Goal: Task Accomplishment & Management: Manage account settings

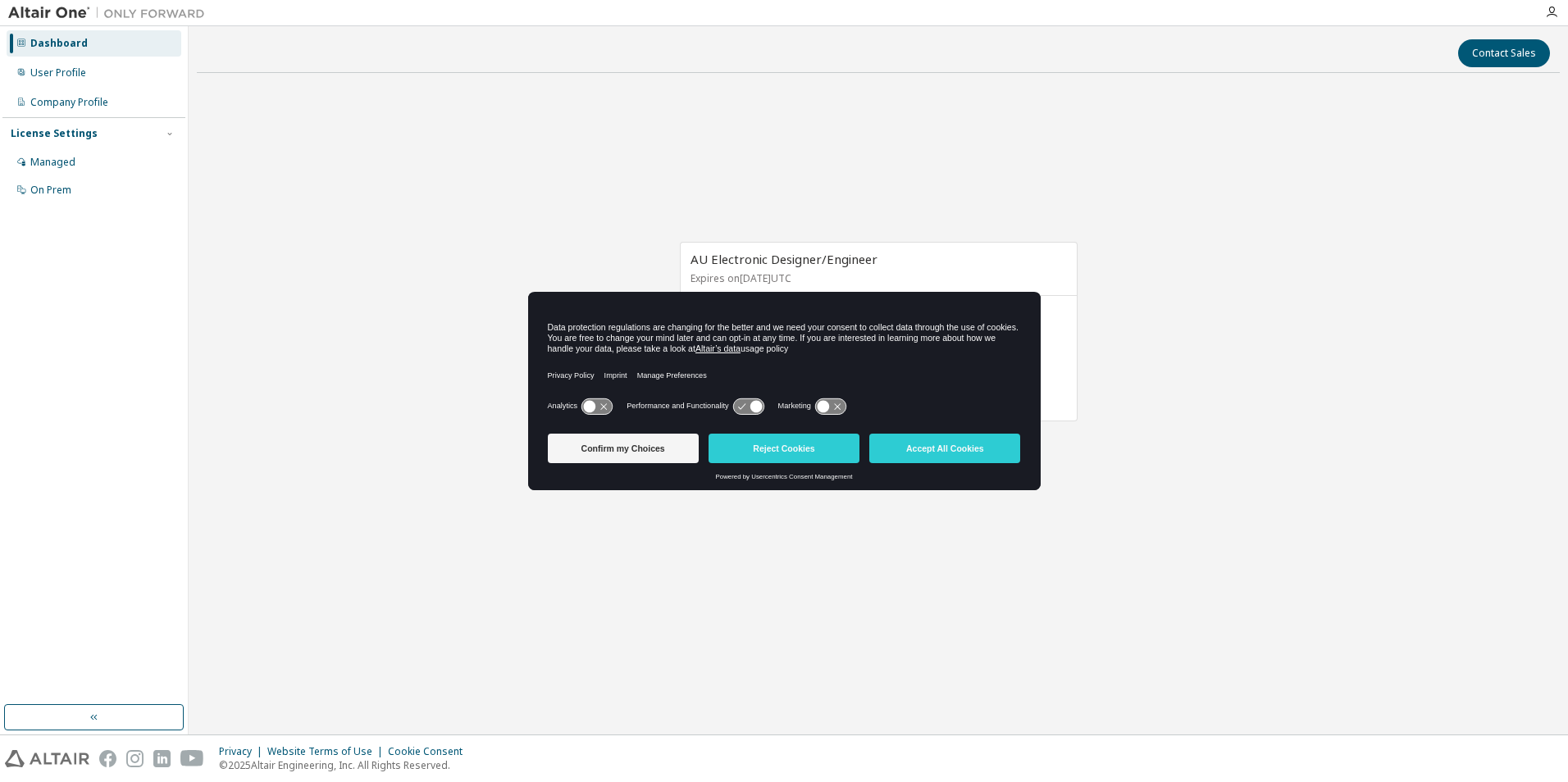
click at [871, 399] on div "Analytics Performance and Functionality Marketing" at bounding box center [784, 411] width 473 height 33
click at [821, 453] on button "Reject Cookies" at bounding box center [784, 448] width 151 height 29
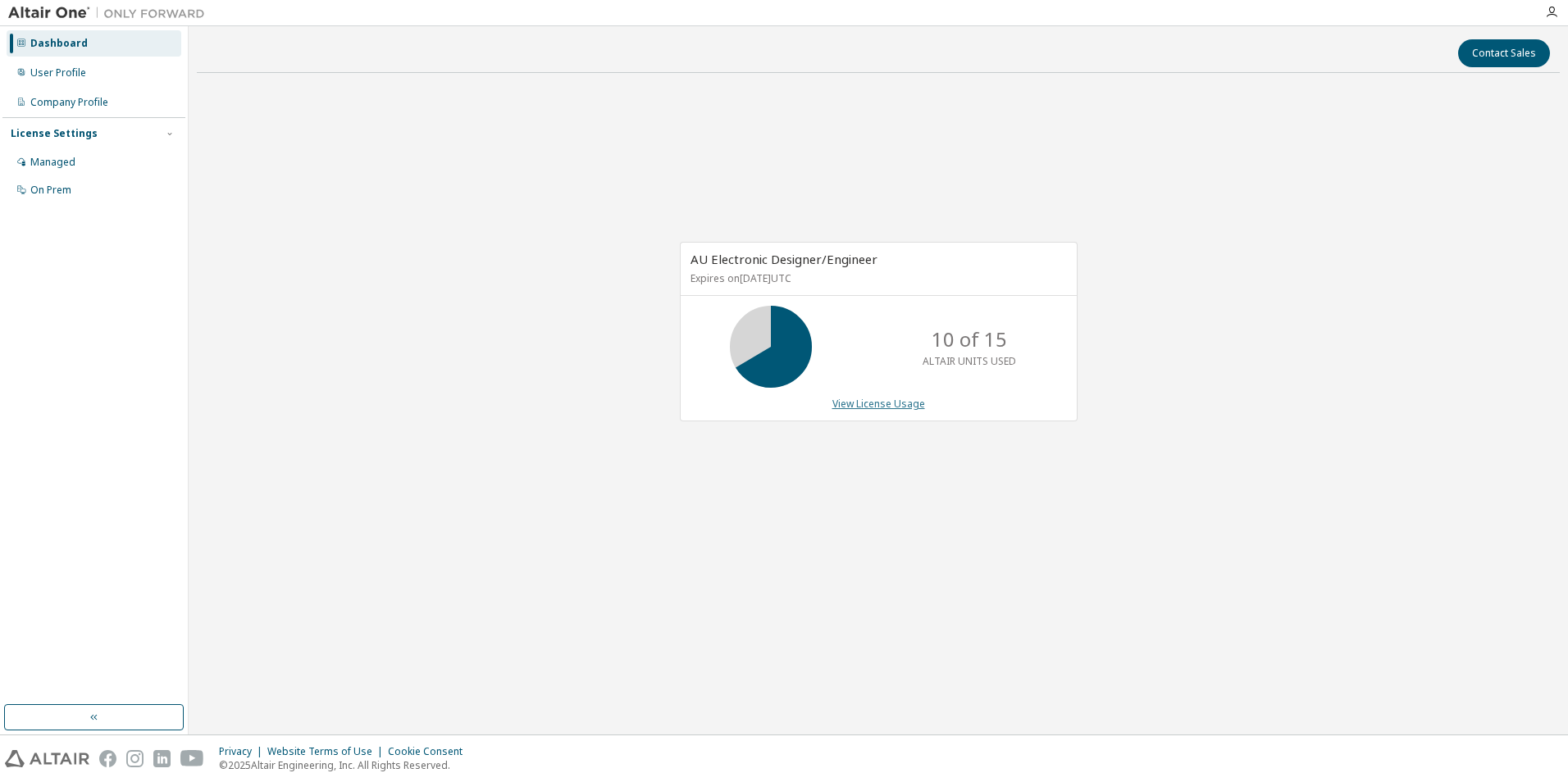
click at [901, 402] on link "View License Usage" at bounding box center [878, 403] width 92 height 14
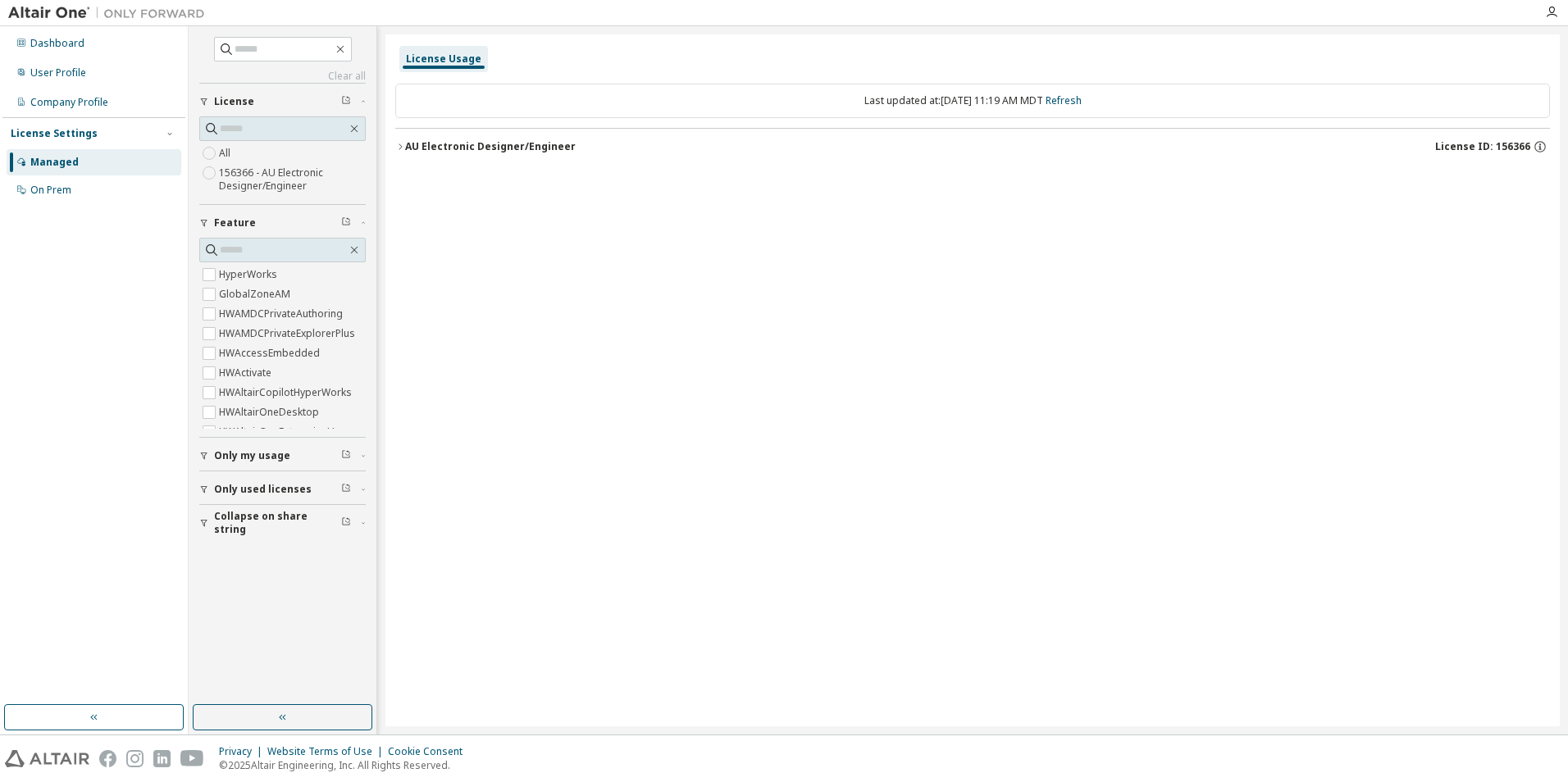
click at [415, 145] on div "AU Electronic Designer/Engineer" at bounding box center [490, 146] width 171 height 13
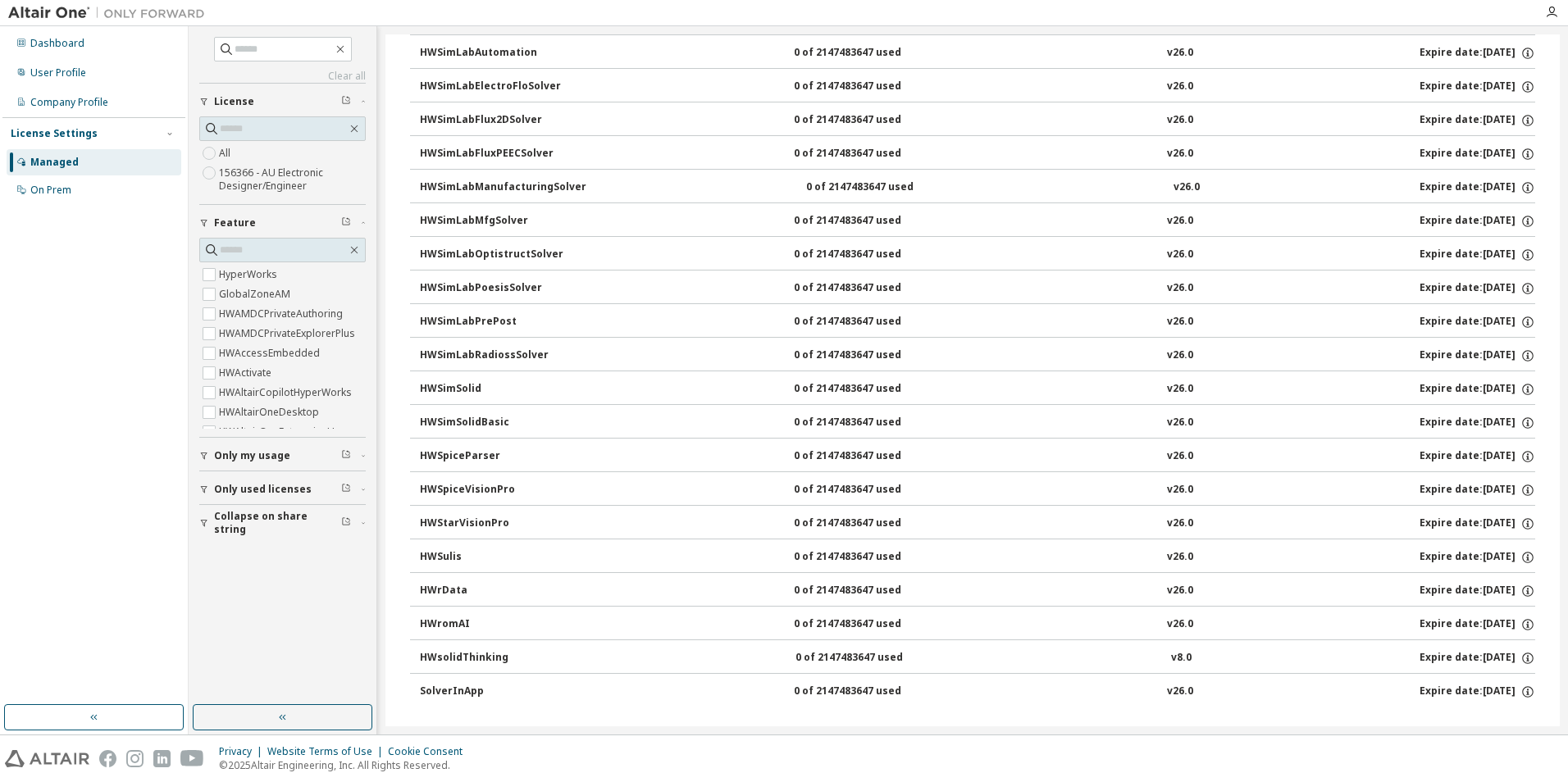
scroll to position [3937, 0]
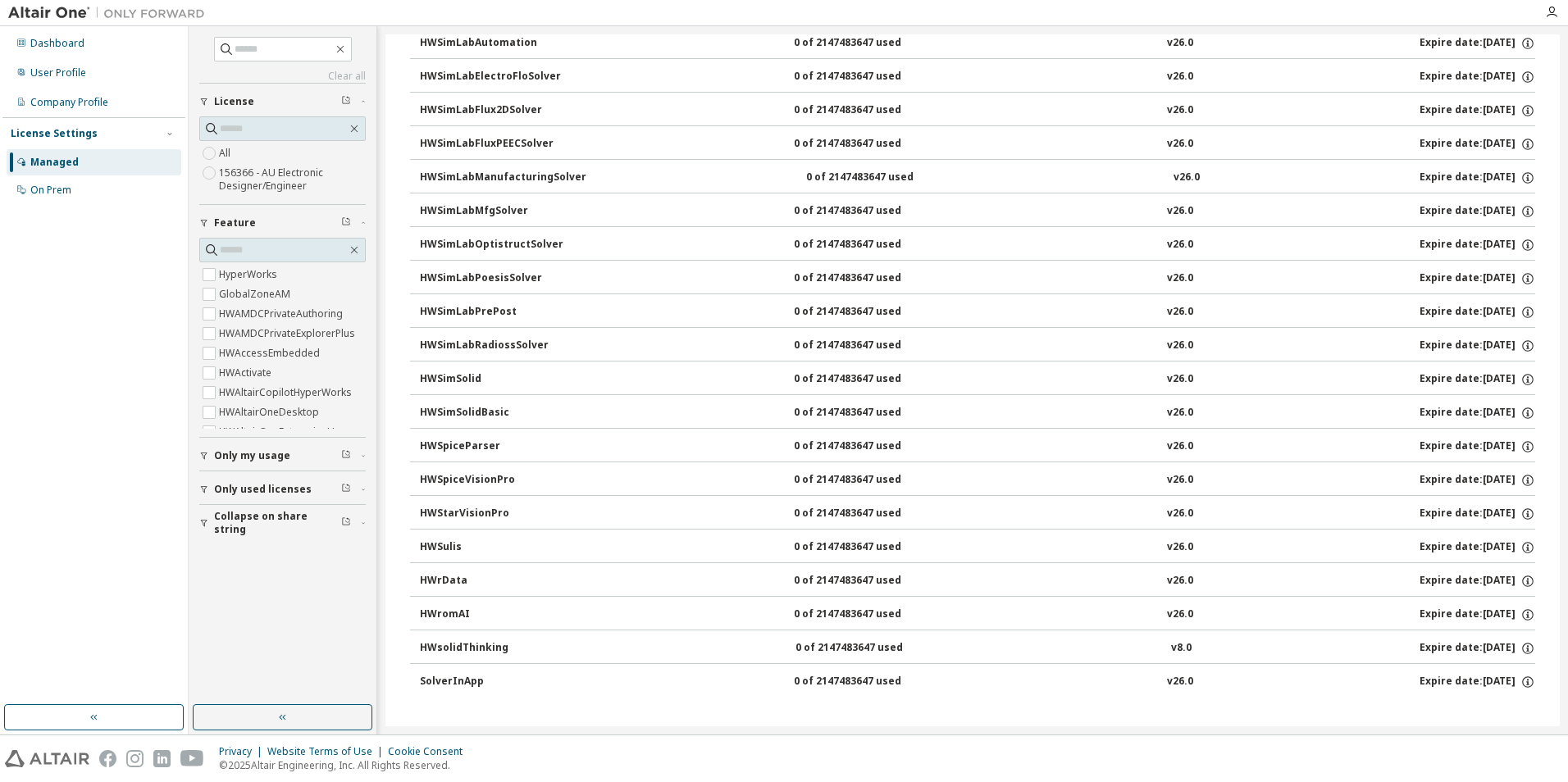
click at [267, 456] on span "Only my usage" at bounding box center [252, 455] width 76 height 13
click at [102, 104] on div "Company Profile" at bounding box center [69, 102] width 78 height 13
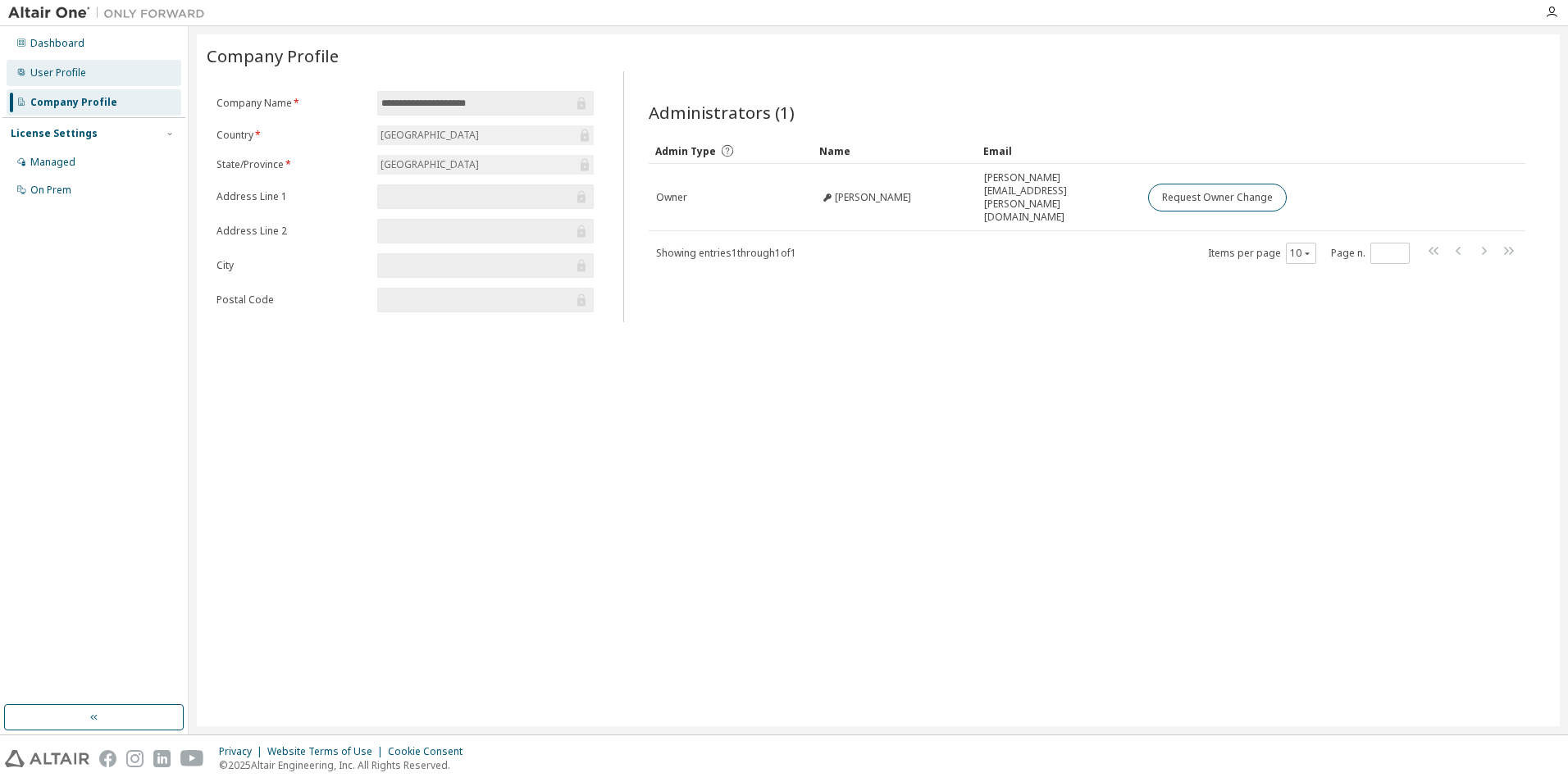
click at [127, 83] on div "User Profile" at bounding box center [93, 72] width 175 height 27
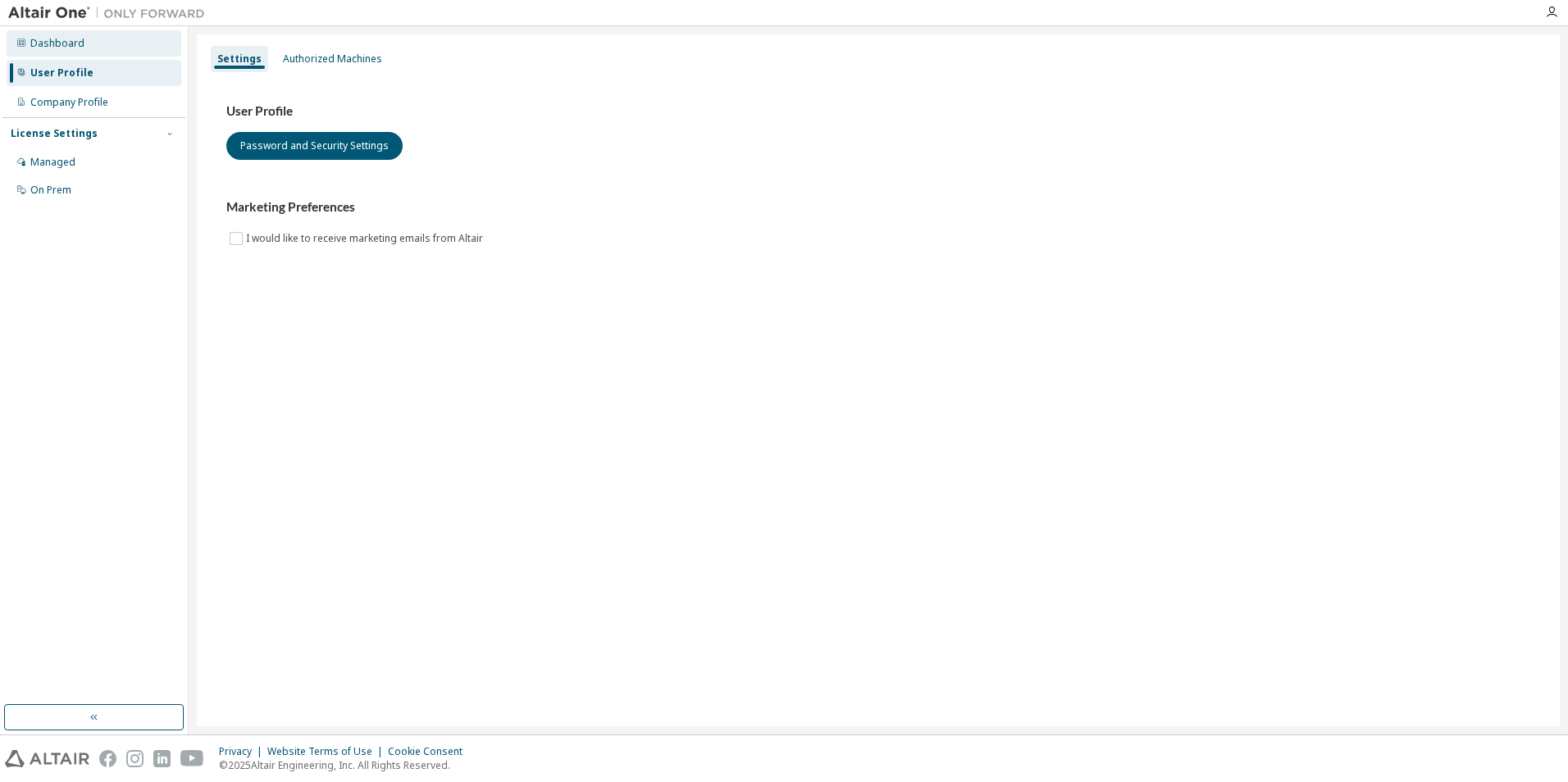
click at [113, 51] on div "Dashboard" at bounding box center [93, 43] width 175 height 27
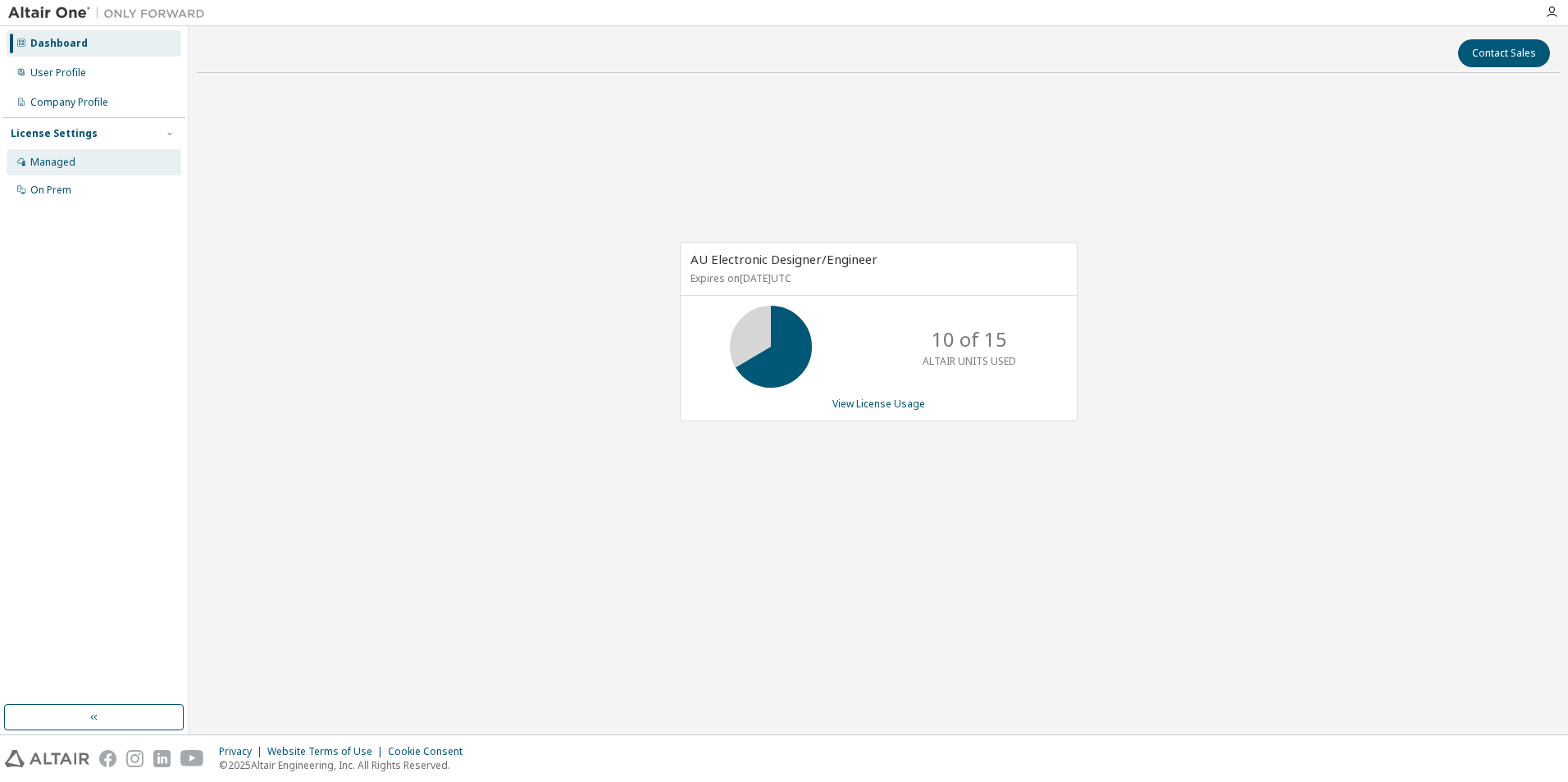
click at [113, 149] on div "Managed" at bounding box center [93, 162] width 175 height 27
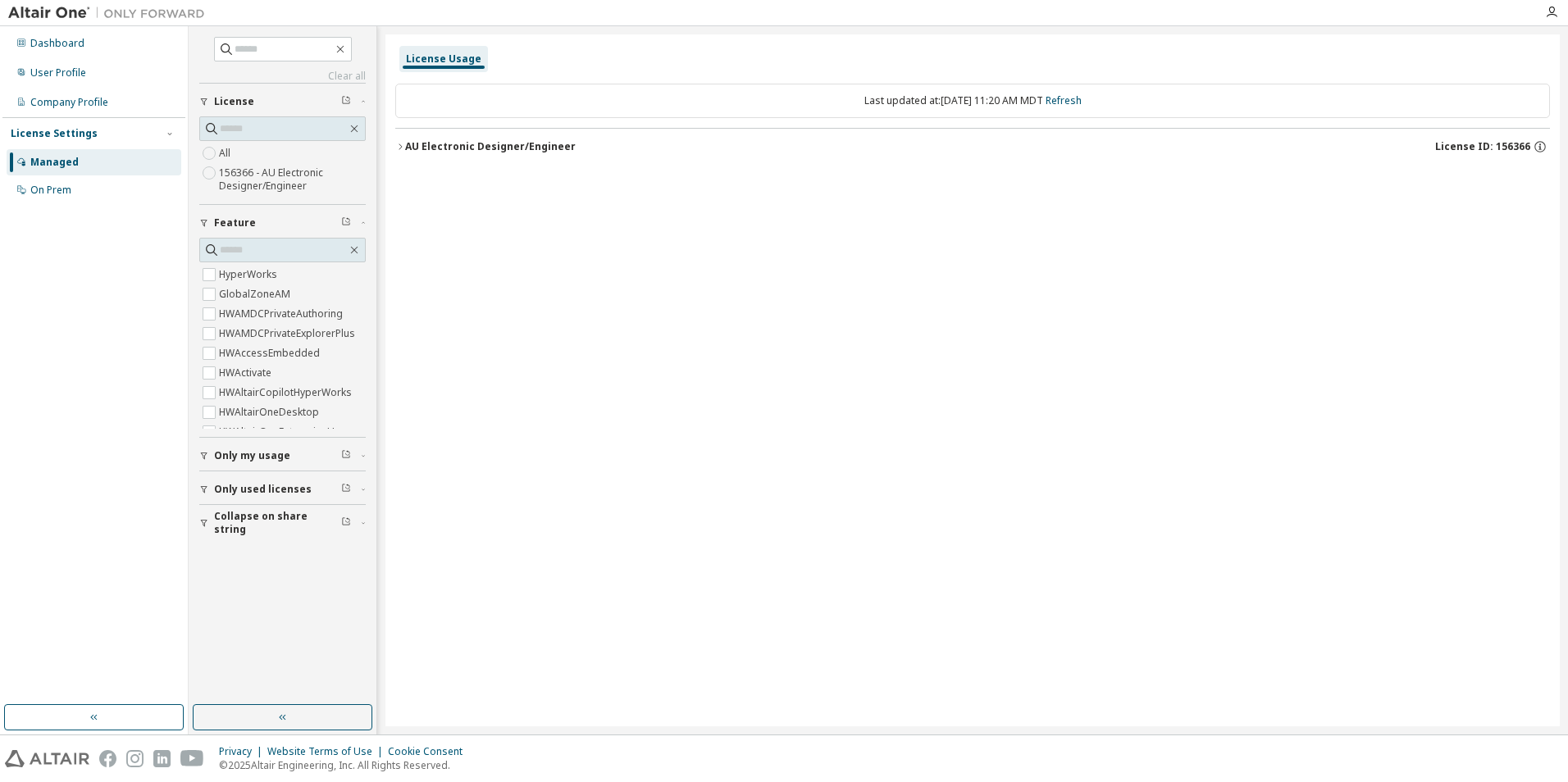
click at [442, 140] on div "AU Electronic Designer/Engineer" at bounding box center [490, 146] width 171 height 13
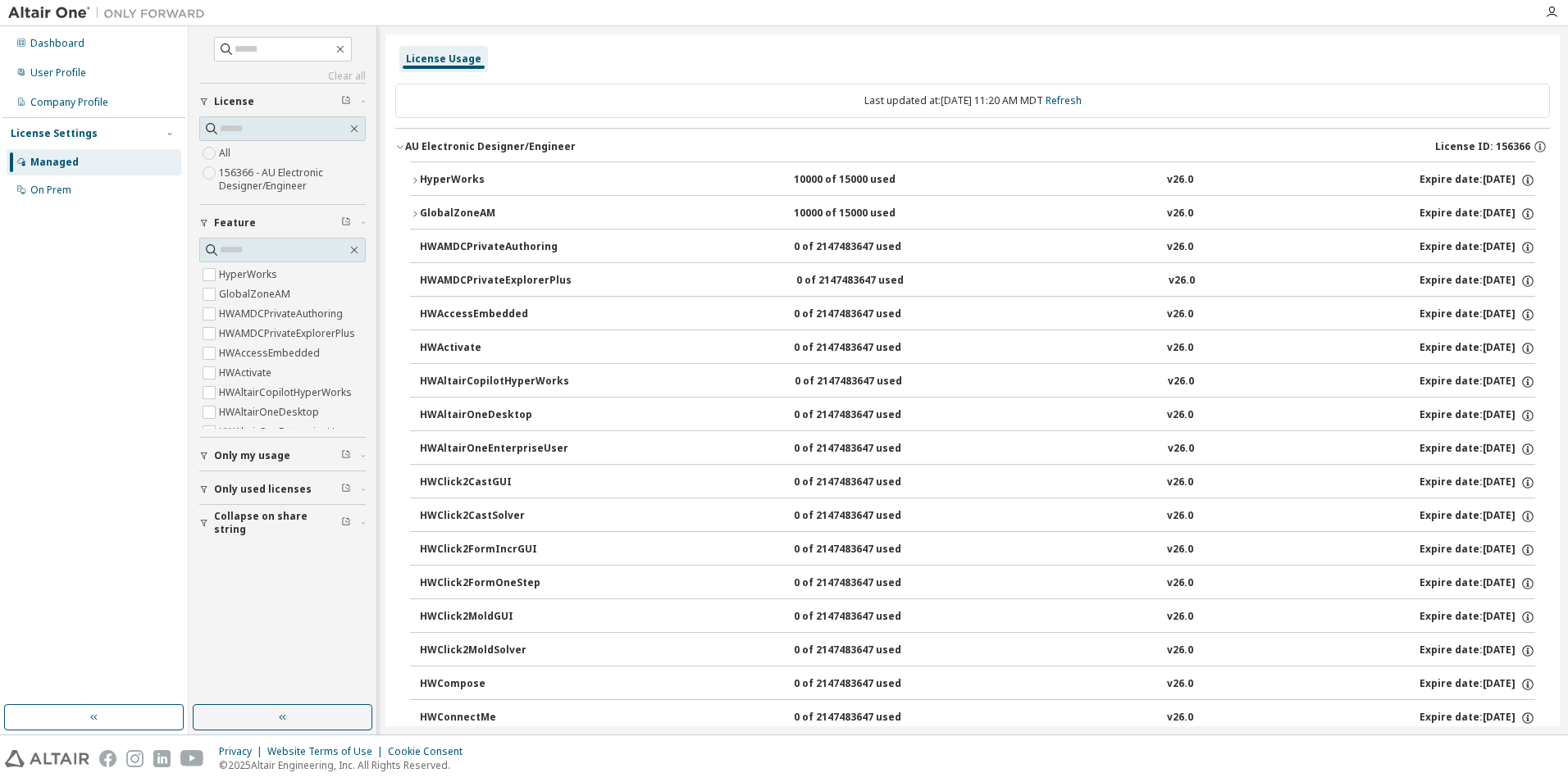
click at [463, 177] on div "HyperWorks" at bounding box center [493, 180] width 147 height 15
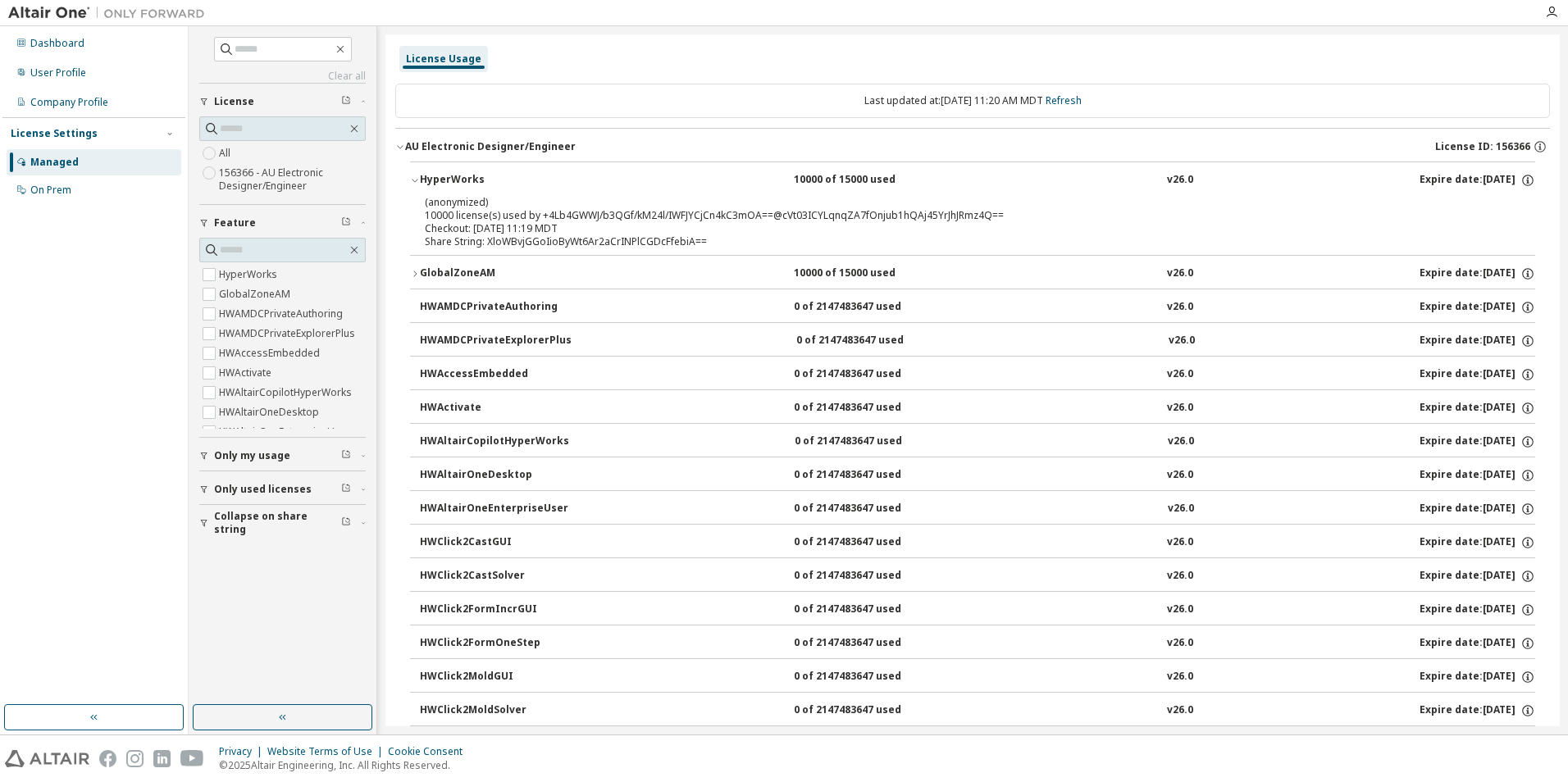
click at [463, 177] on div "HyperWorks" at bounding box center [493, 180] width 147 height 15
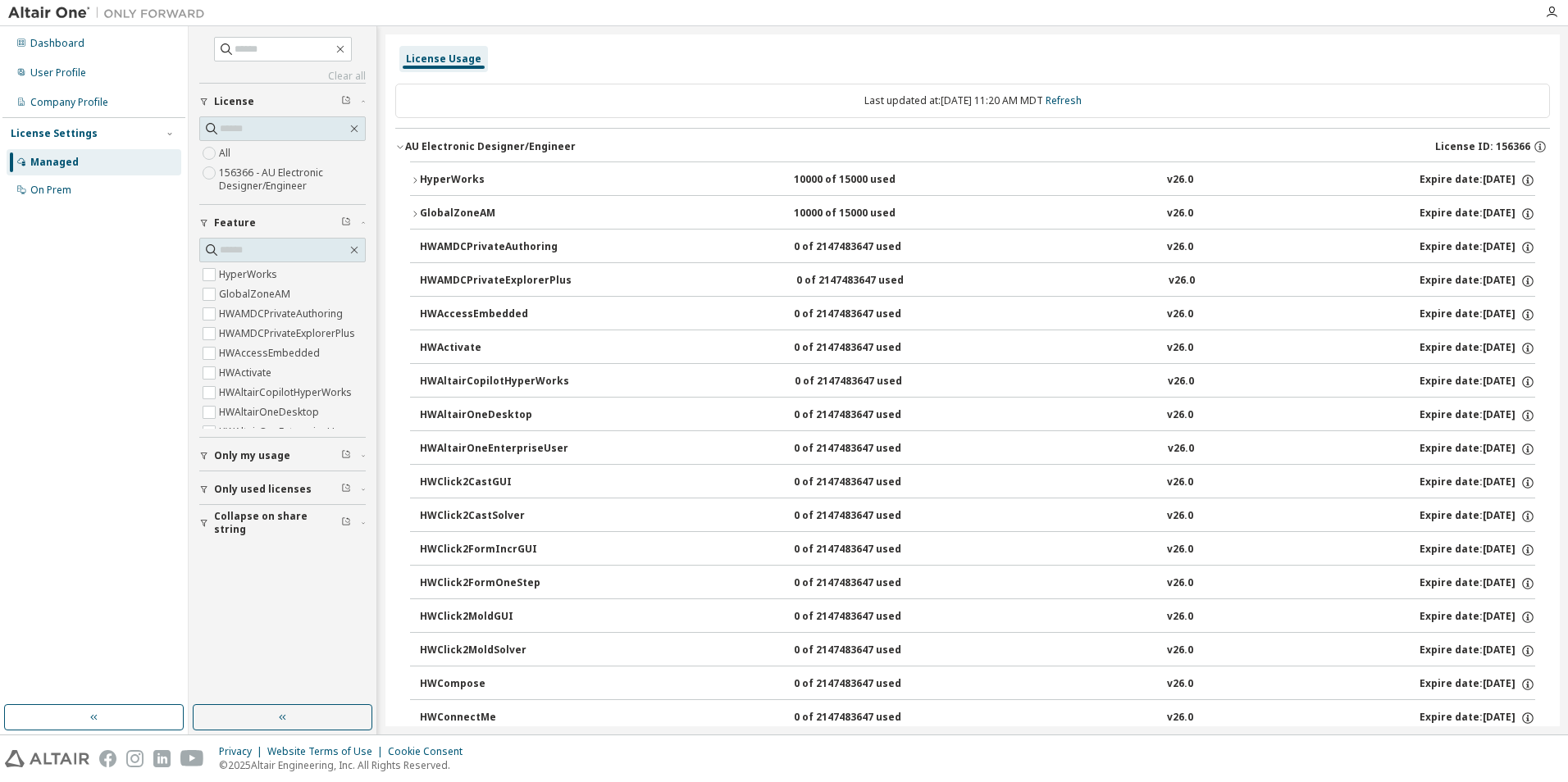
click at [467, 212] on div "GlobalZoneAM" at bounding box center [493, 214] width 147 height 15
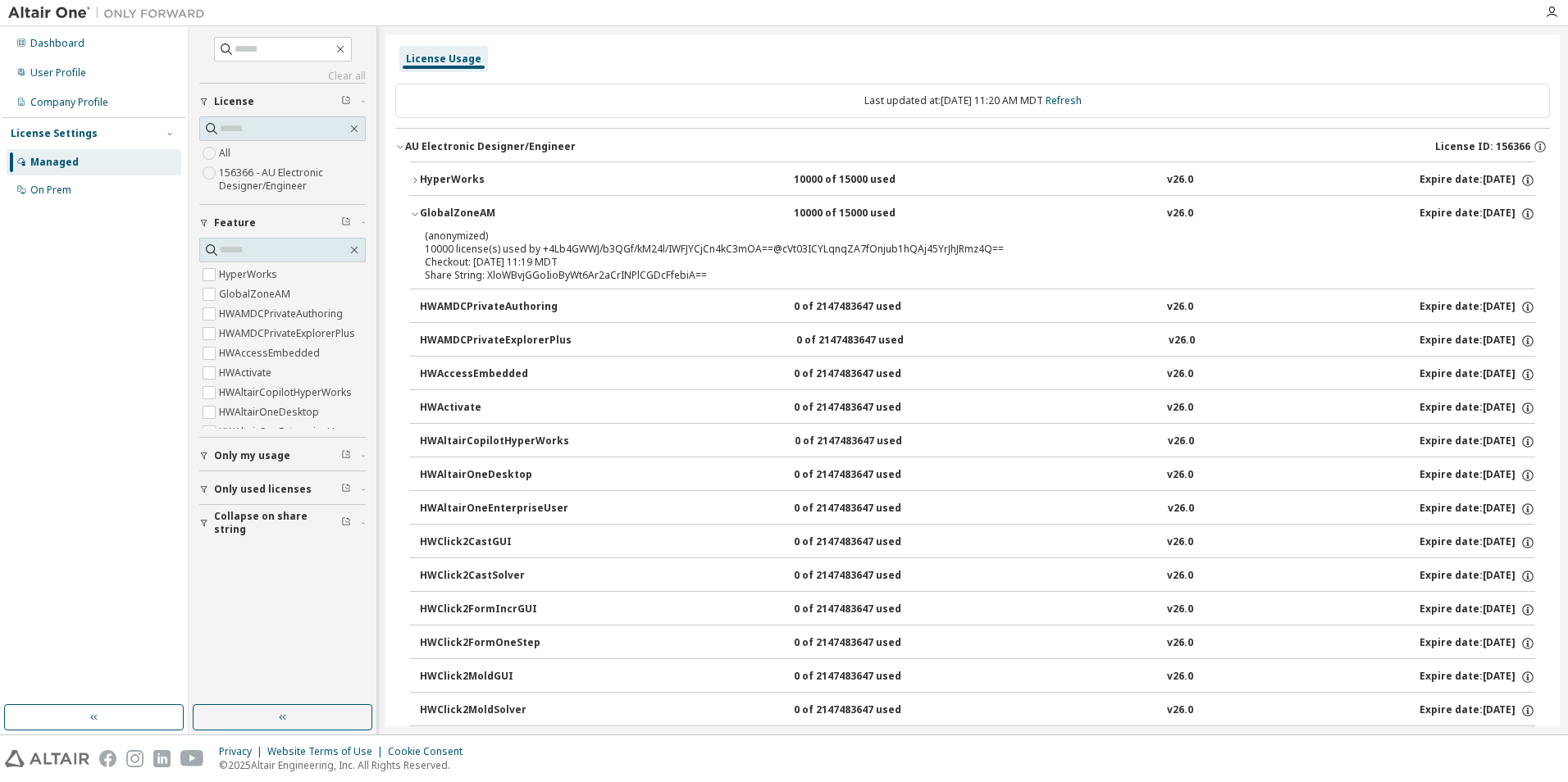
click at [467, 212] on div "GlobalZoneAM" at bounding box center [493, 214] width 147 height 15
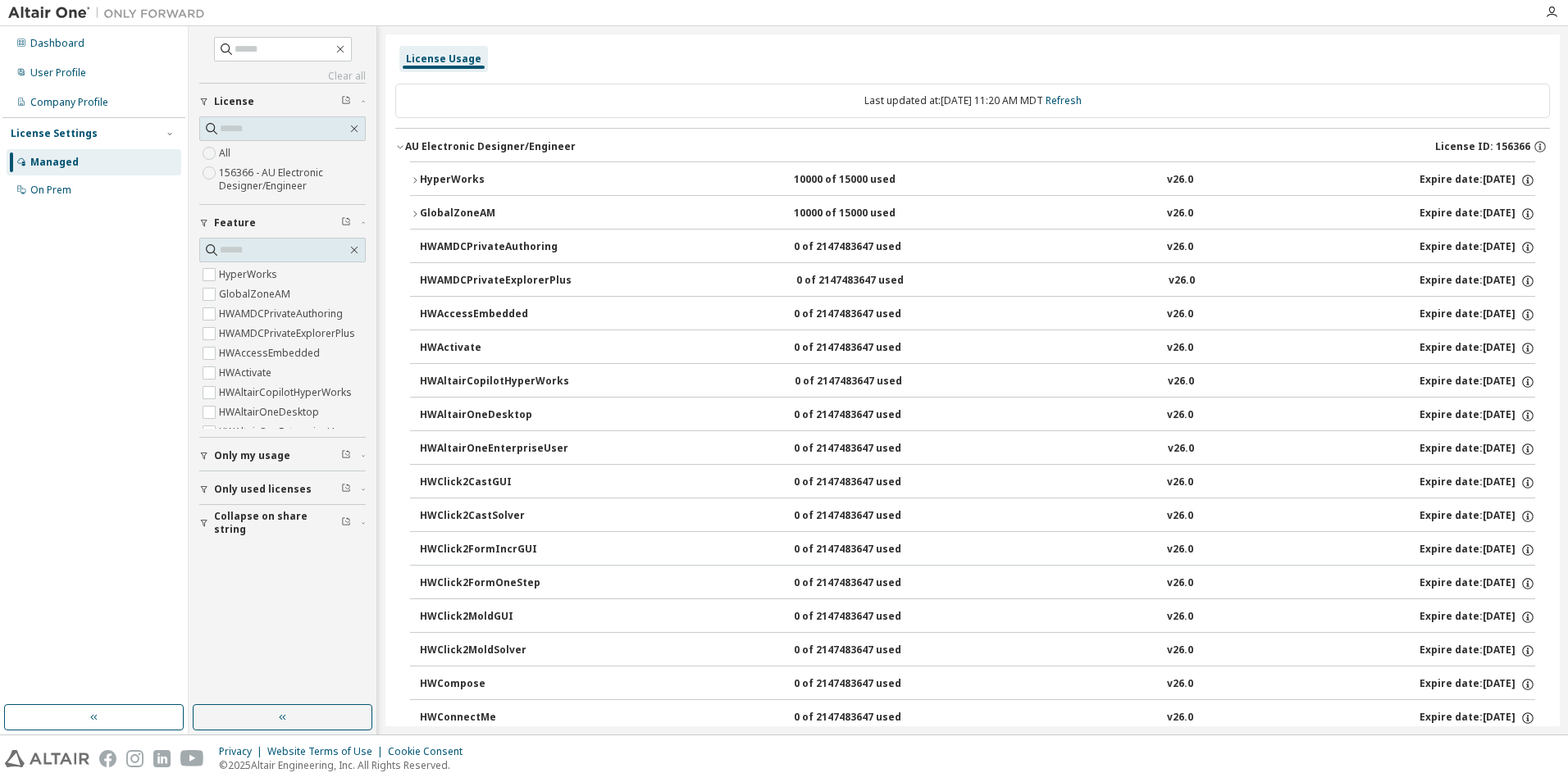
click at [295, 499] on button "Only used licenses" at bounding box center [283, 489] width 166 height 36
click at [647, 89] on div "Last updated at: Tue 2025-10-14 11:20 AM MDT Refresh" at bounding box center [972, 101] width 1155 height 35
